Goal: Information Seeking & Learning: Find contact information

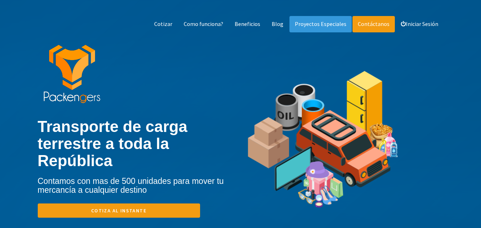
click at [369, 27] on link "Contáctanos" at bounding box center [373, 24] width 42 height 16
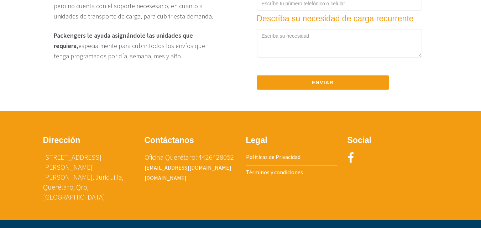
drag, startPoint x: 169, startPoint y: 174, endPoint x: 137, endPoint y: 196, distance: 39.1
click at [136, 201] on div "Dirección [STREET_ADDRESS][PERSON_NAME] [PERSON_NAME], Juriquilla, Querétaro, Q…" at bounding box center [240, 165] width 416 height 109
drag, startPoint x: 144, startPoint y: 172, endPoint x: 199, endPoint y: 177, distance: 54.3
click at [199, 171] on link "[EMAIL_ADDRESS][DOMAIN_NAME]" at bounding box center [187, 167] width 87 height 7
click at [220, 176] on p "Oficina Querétaro: 4426428052 [EMAIL_ADDRESS][DOMAIN_NAME] [DOMAIN_NAME]" at bounding box center [189, 167] width 91 height 31
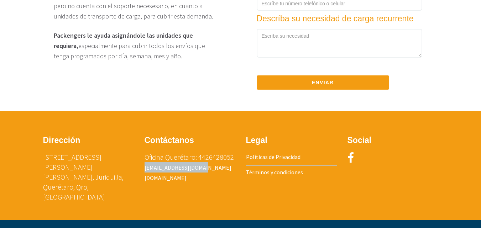
drag, startPoint x: 211, startPoint y: 173, endPoint x: 151, endPoint y: 168, distance: 60.0
click at [148, 170] on p "Oficina Querétaro: 4426428052 [EMAIL_ADDRESS][DOMAIN_NAME] [DOMAIN_NAME]" at bounding box center [189, 167] width 91 height 31
copy link "[EMAIL_ADDRESS][DOMAIN_NAME]"
click at [133, 174] on p "[STREET_ADDRESS][PERSON_NAME] [PERSON_NAME], Juriquilla, Querétaro, Qro, [GEOGR…" at bounding box center [88, 177] width 91 height 50
drag, startPoint x: 142, startPoint y: 172, endPoint x: 206, endPoint y: 174, distance: 64.4
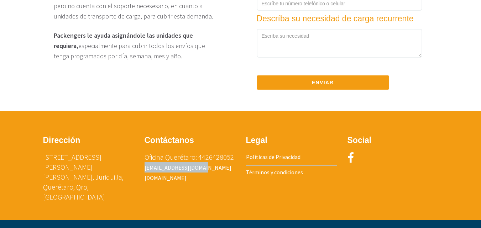
click at [206, 174] on div "Contáctanos Oficina Querétaro: 4426428052 [EMAIL_ADDRESS][DOMAIN_NAME] [DOMAIN_…" at bounding box center [189, 162] width 101 height 61
copy link "[EMAIL_ADDRESS][DOMAIN_NAME]"
